Goal: Information Seeking & Learning: Check status

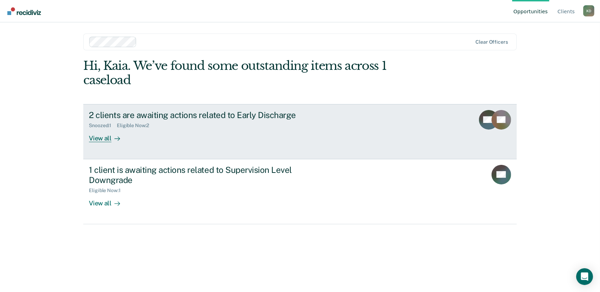
click at [105, 136] on div "View all" at bounding box center [108, 136] width 39 height 14
